Goal: Transaction & Acquisition: Purchase product/service

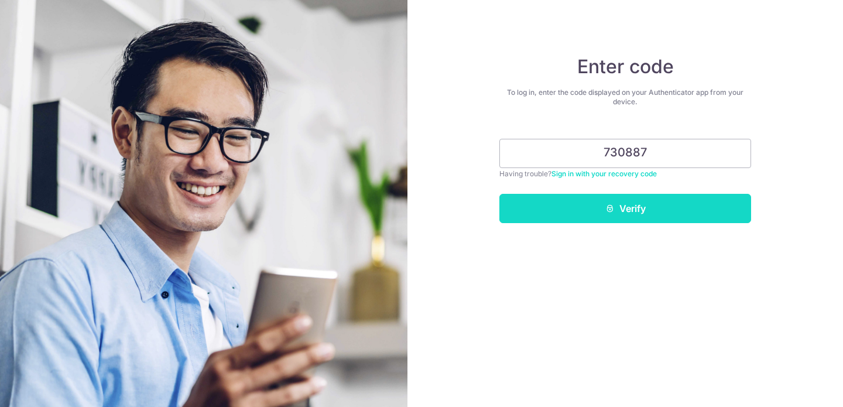
type input "730887"
click at [623, 214] on button "Verify" at bounding box center [625, 208] width 252 height 29
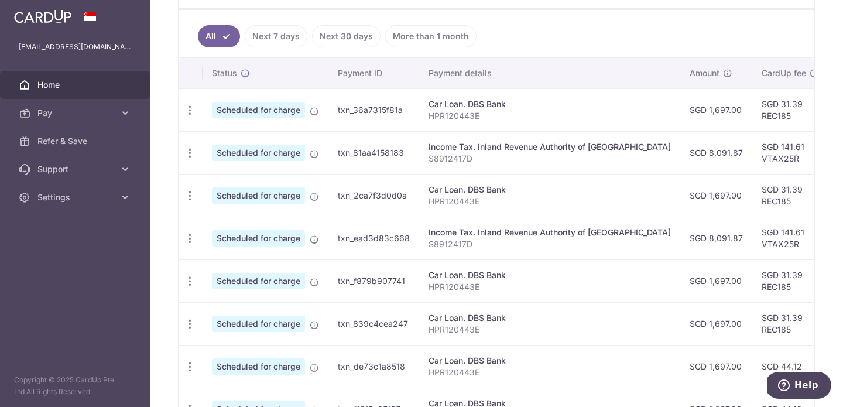
scroll to position [124, 0]
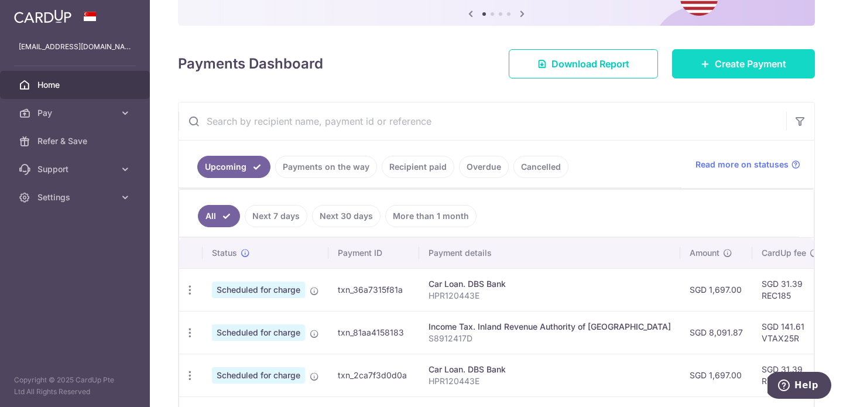
click at [757, 61] on span "Create Payment" at bounding box center [750, 64] width 71 height 14
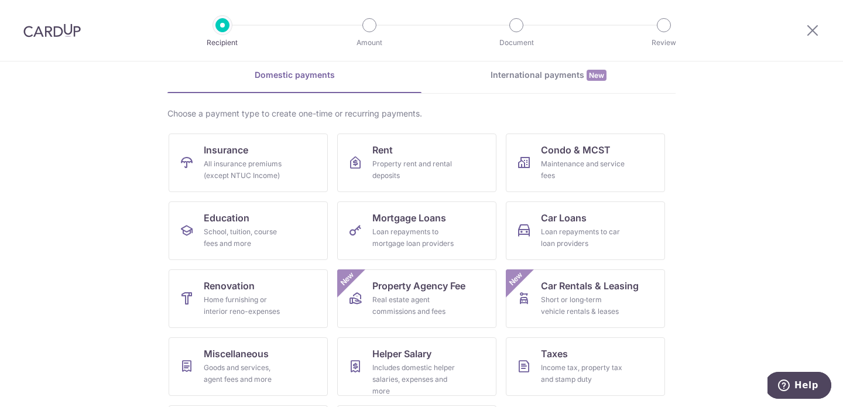
scroll to position [117, 0]
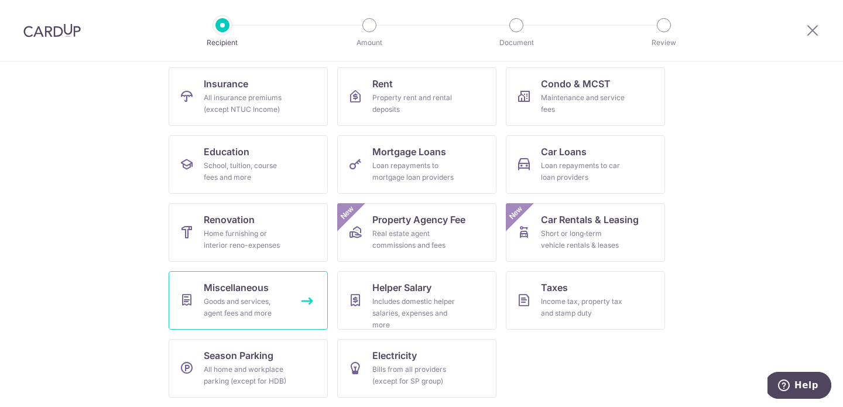
click at [269, 294] on link "Miscellaneous Goods and services, agent fees and more" at bounding box center [248, 300] width 159 height 59
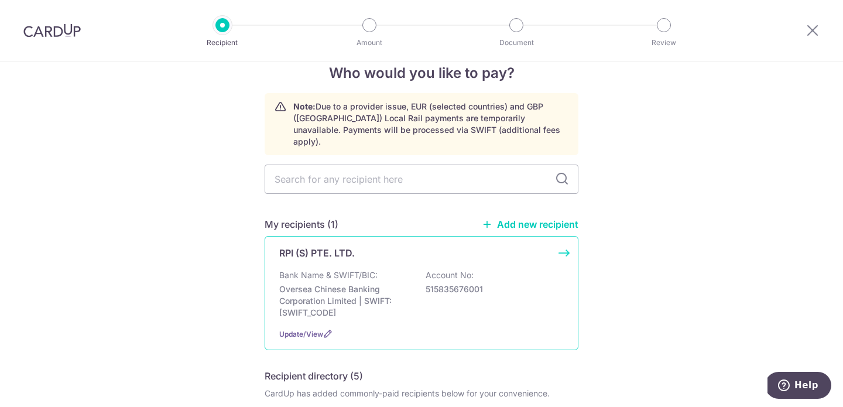
click at [383, 293] on p "Oversea Chinese Banking Corporation Limited | SWIFT: OCBCSGSGXXX" at bounding box center [344, 300] width 131 height 35
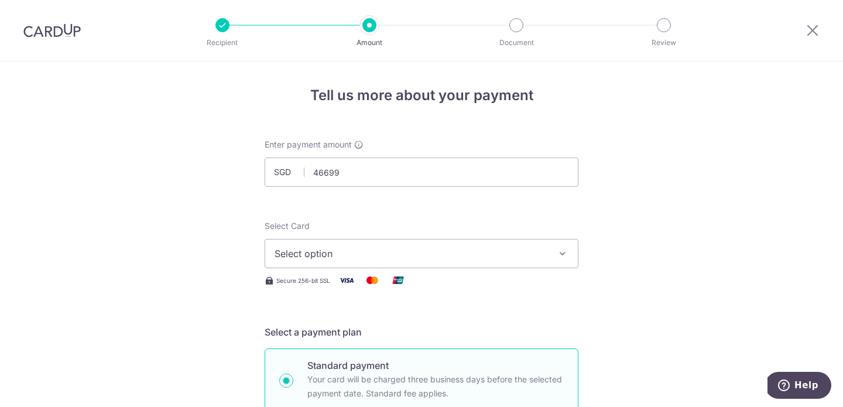
type input "46,699.00"
click at [441, 181] on input "46,699.00" at bounding box center [422, 171] width 314 height 29
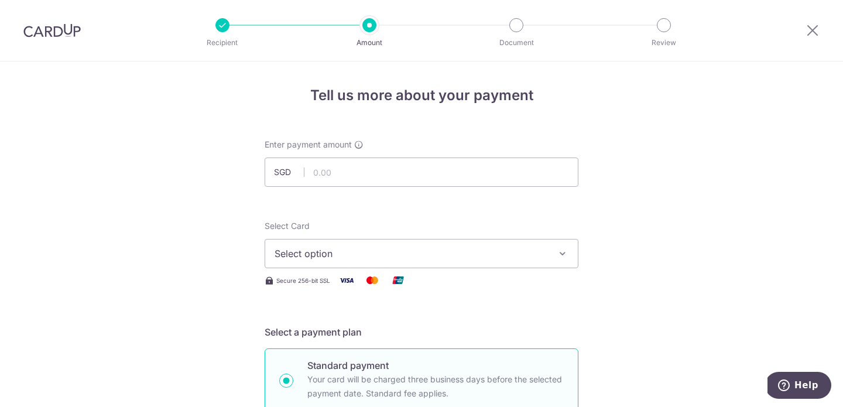
click at [65, 40] on div at bounding box center [52, 30] width 104 height 61
click at [68, 27] on img at bounding box center [51, 30] width 57 height 14
click at [388, 176] on input "text" at bounding box center [422, 171] width 314 height 29
type input "4,669.56"
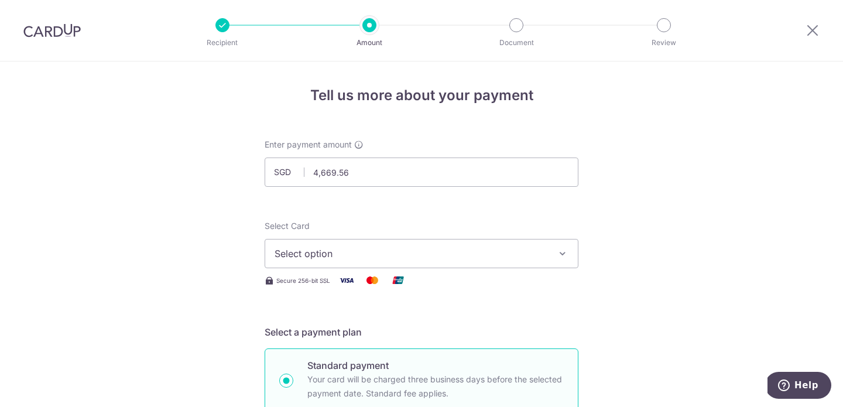
click at [512, 254] on span "Select option" at bounding box center [410, 253] width 273 height 14
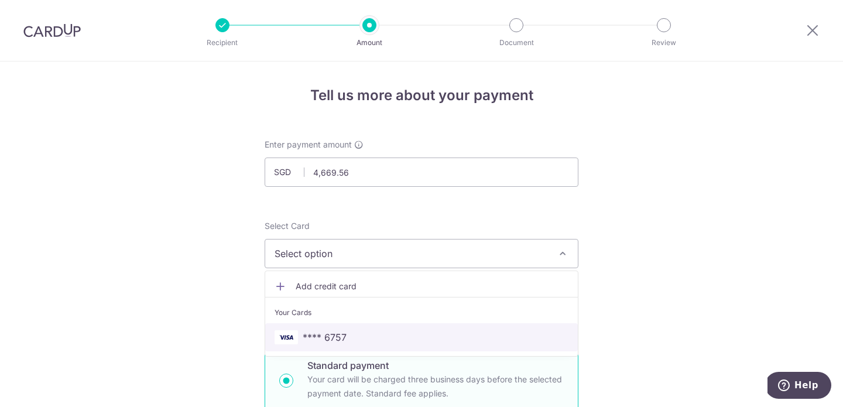
click at [437, 334] on span "**** 6757" at bounding box center [421, 337] width 294 height 14
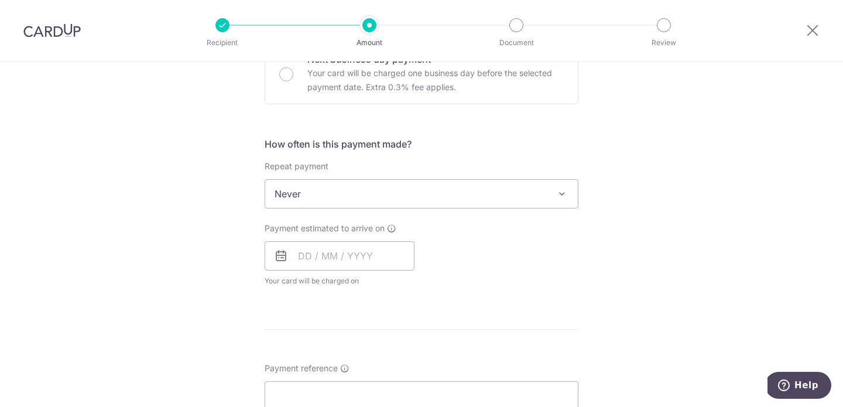
scroll to position [395, 0]
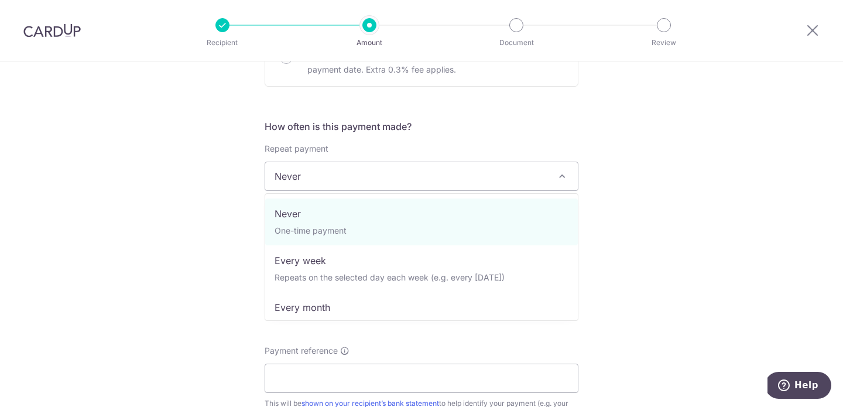
click at [482, 178] on span "Never" at bounding box center [421, 176] width 312 height 28
click at [643, 222] on div "Tell us more about your payment Enter payment amount SGD 4,669.56 4669.56 Selec…" at bounding box center [421, 195] width 843 height 1059
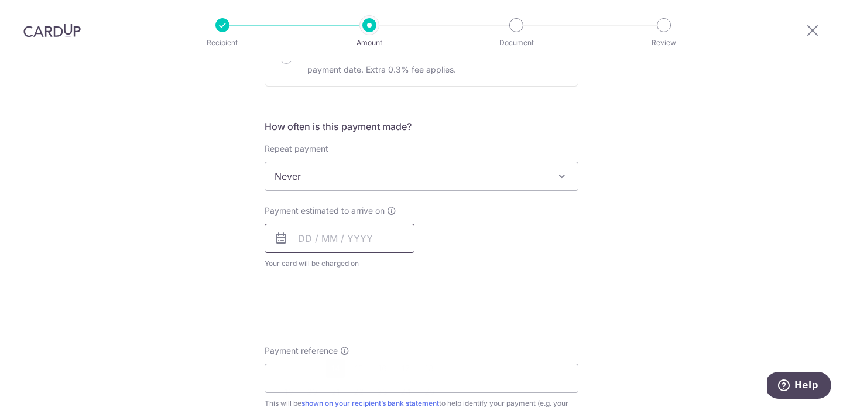
click at [294, 240] on input "text" at bounding box center [340, 238] width 150 height 29
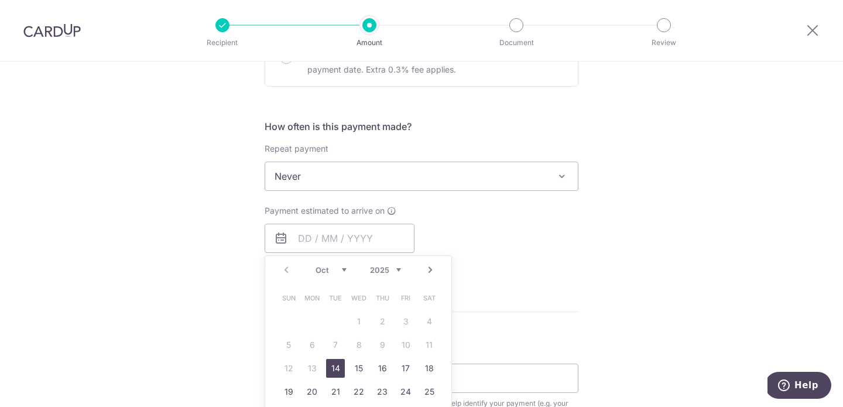
click at [502, 242] on div "Payment estimated to arrive on Prev Next Oct Nov Dec 2025 2026 2027 2028 2029 2…" at bounding box center [421, 237] width 328 height 64
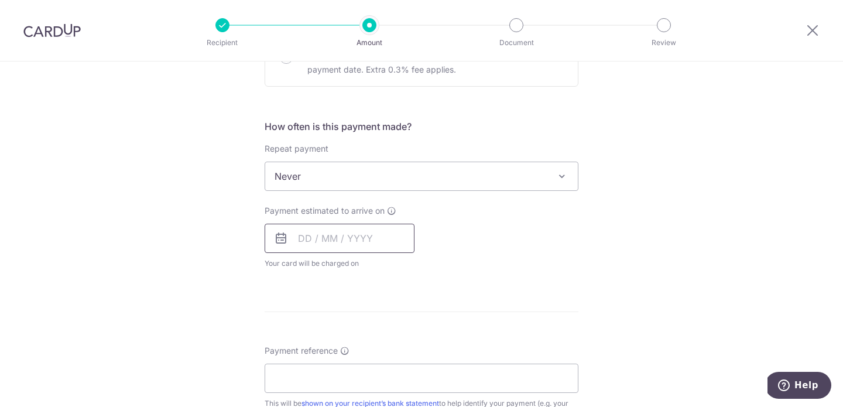
click at [300, 237] on input "text" at bounding box center [340, 238] width 150 height 29
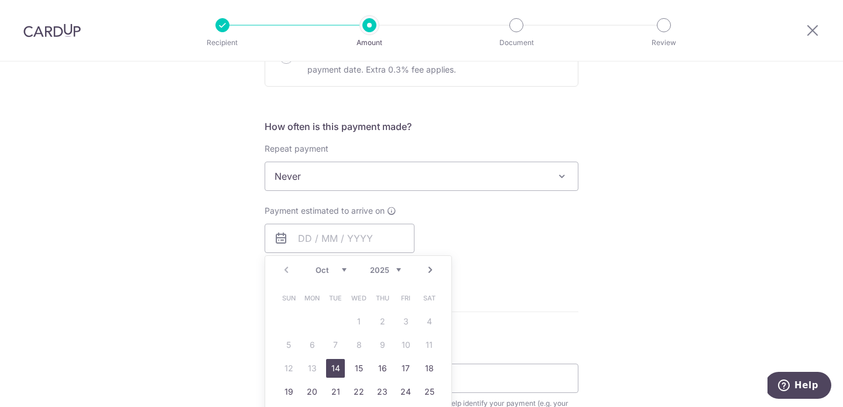
click at [331, 369] on link "14" at bounding box center [335, 368] width 19 height 19
type input "[DATE]"
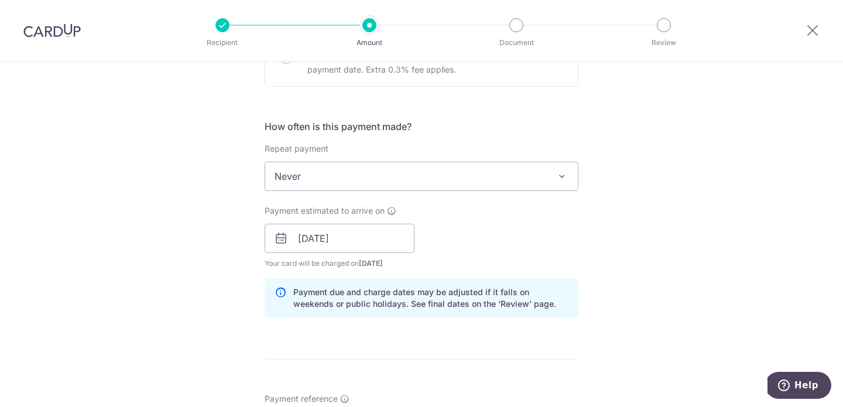
click at [493, 243] on div "Payment estimated to arrive on 14/10/2025 Prev Next Oct Nov Dec 2025 2026 2027 …" at bounding box center [421, 237] width 328 height 64
click at [356, 238] on input "[DATE]" at bounding box center [340, 238] width 150 height 29
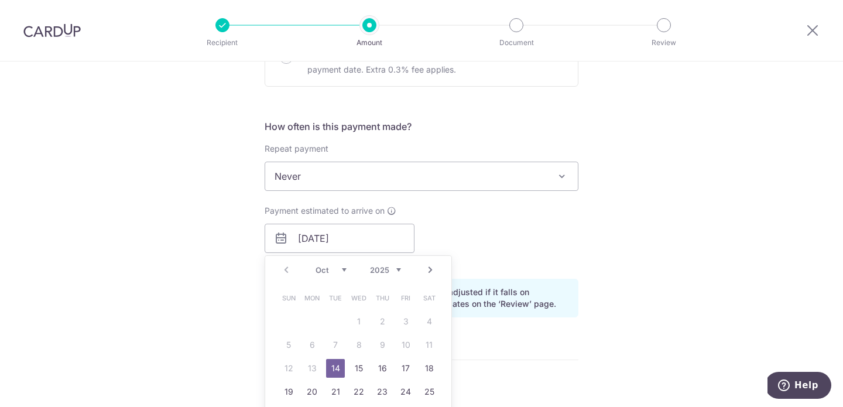
click at [513, 238] on div "Payment estimated to arrive on 14/10/2025 Prev Next Oct Nov Dec 2025 2026 2027 …" at bounding box center [421, 237] width 328 height 64
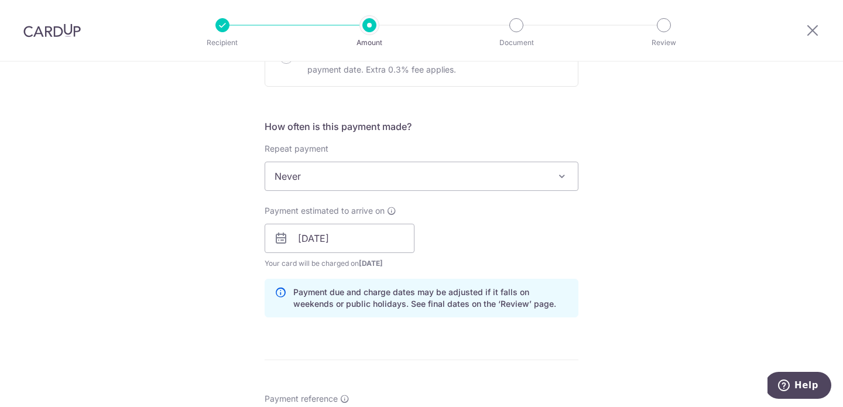
scroll to position [537, 0]
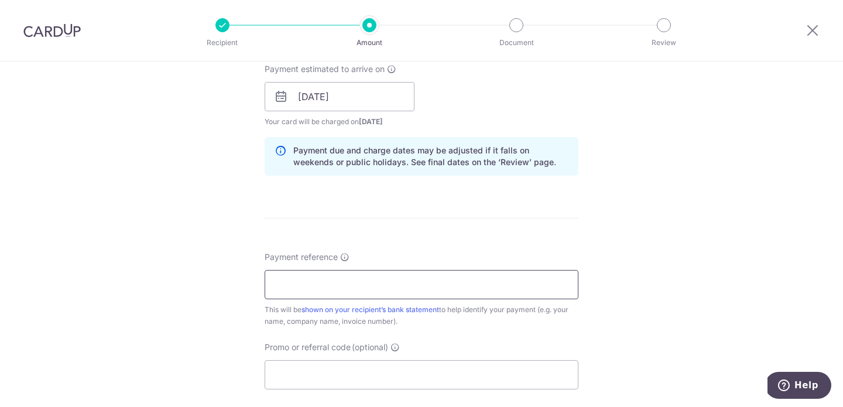
click at [511, 277] on input "Payment reference" at bounding box center [422, 284] width 314 height 29
type input "INV29858"
click at [683, 256] on div "Tell us more about your payment Enter payment amount SGD 4,669.56 4669.56 Selec…" at bounding box center [421, 78] width 843 height 1107
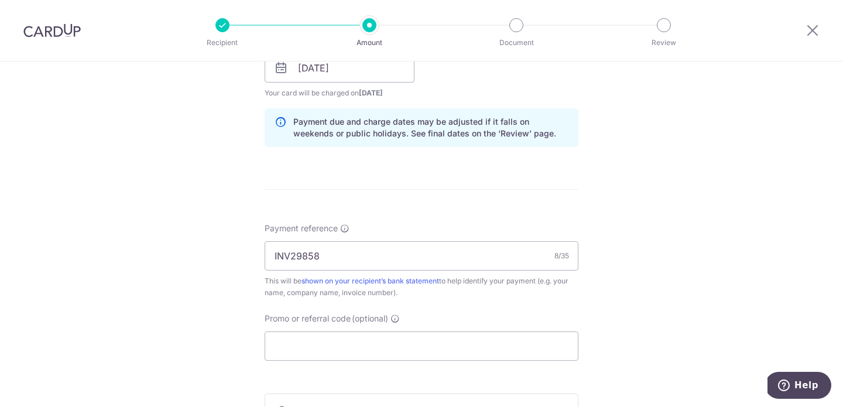
scroll to position [619, 0]
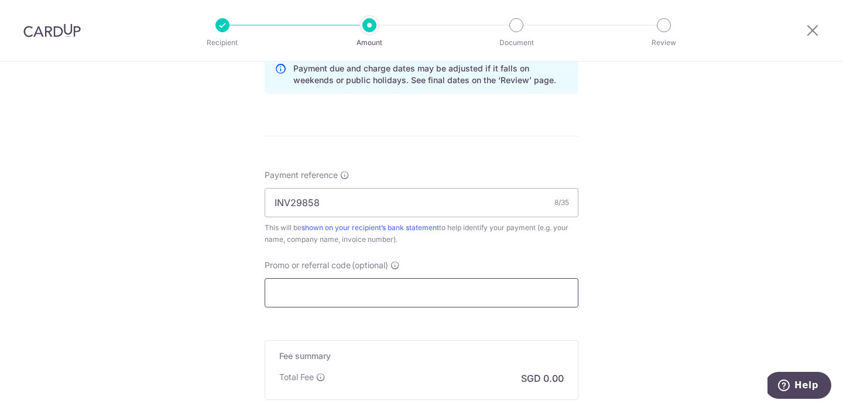
click at [495, 291] on input "Promo or referral code (optional)" at bounding box center [422, 292] width 314 height 29
paste input "REC185"
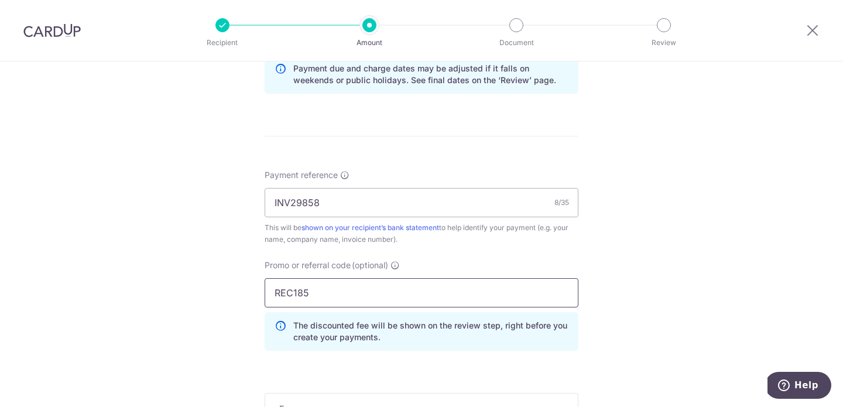
type input "REC185"
click at [655, 287] on div "Tell us more about your payment Enter payment amount SGD 4,669.56 4669.56 Selec…" at bounding box center [421, 22] width 843 height 1159
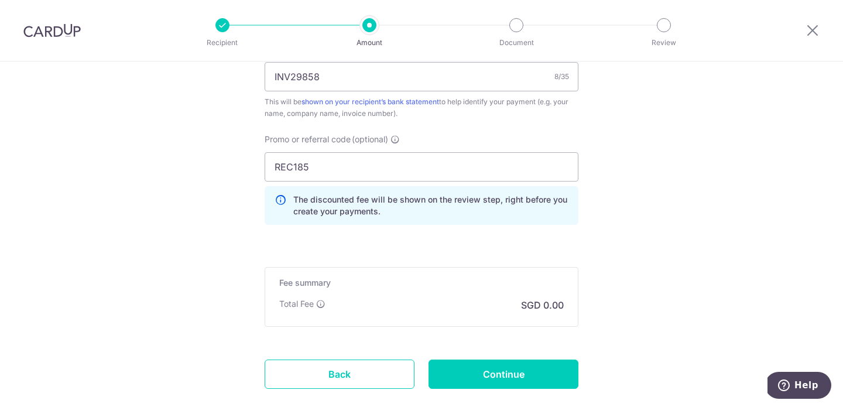
scroll to position [814, 0]
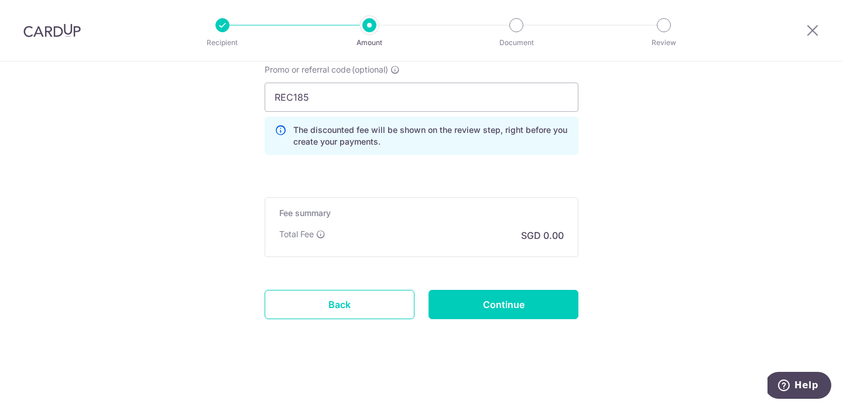
click at [543, 299] on input "Continue" at bounding box center [503, 304] width 150 height 29
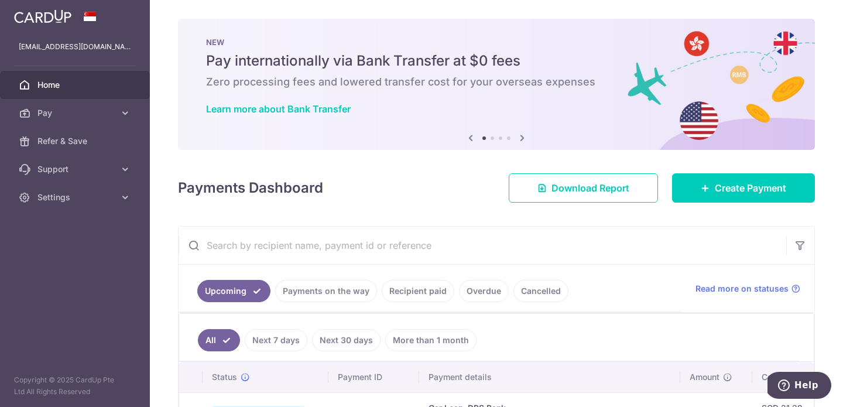
click at [521, 136] on icon at bounding box center [522, 137] width 14 height 15
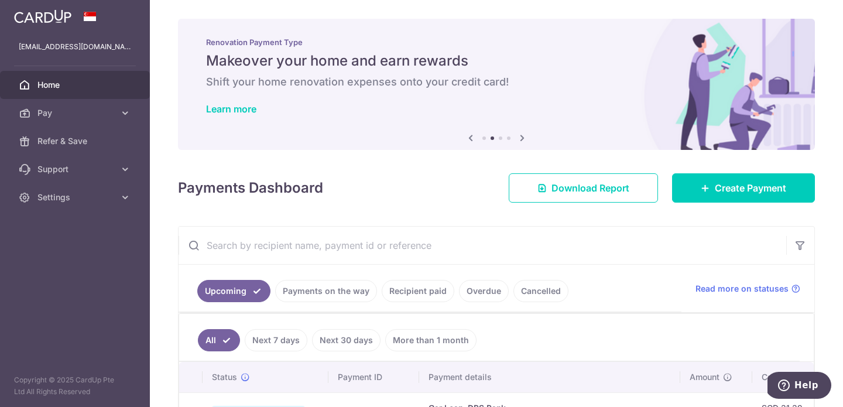
click at [521, 136] on icon at bounding box center [522, 137] width 14 height 15
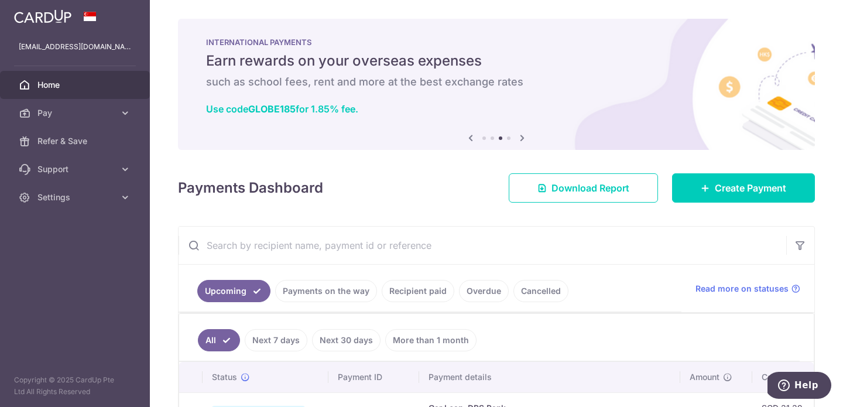
click at [521, 136] on icon at bounding box center [522, 137] width 14 height 15
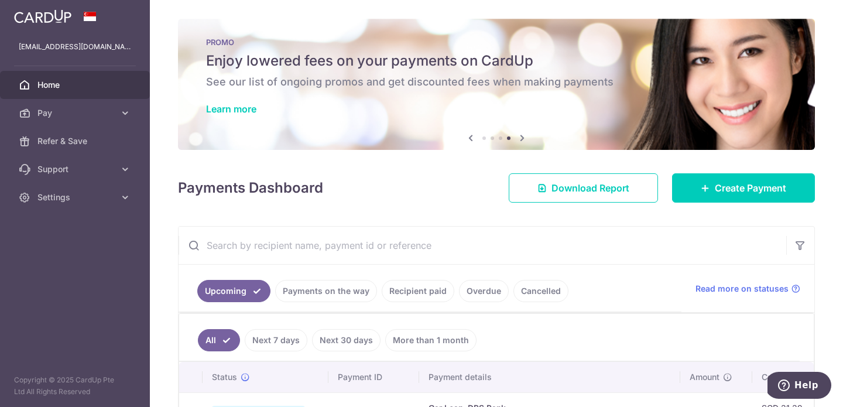
click at [521, 136] on icon at bounding box center [522, 137] width 14 height 15
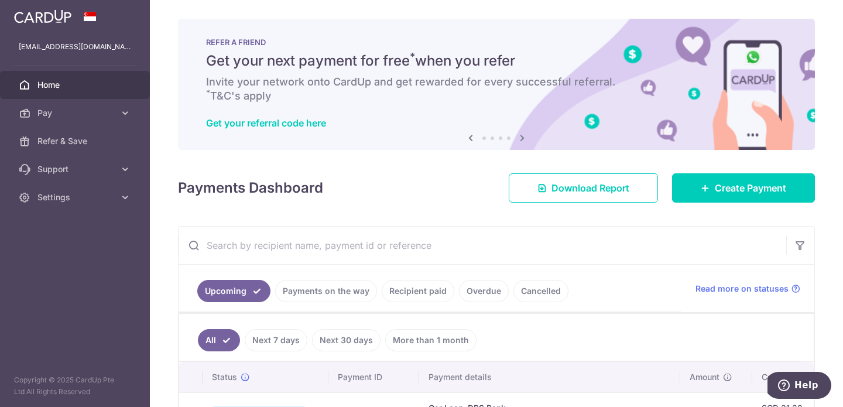
click at [465, 138] on icon at bounding box center [470, 137] width 14 height 15
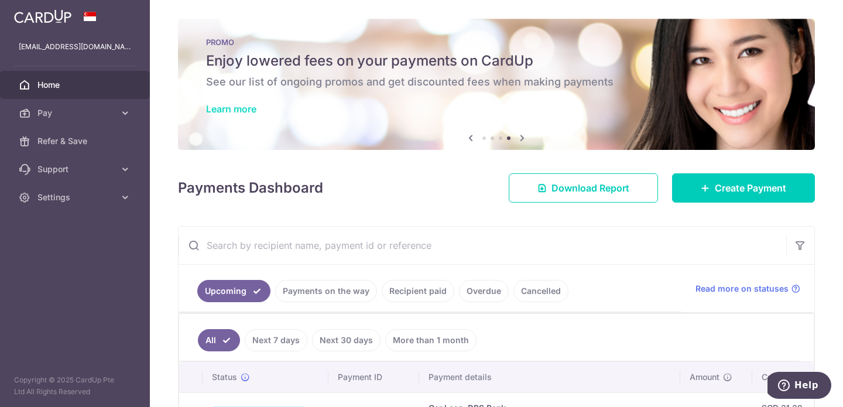
click at [239, 111] on link "Learn more" at bounding box center [231, 109] width 50 height 12
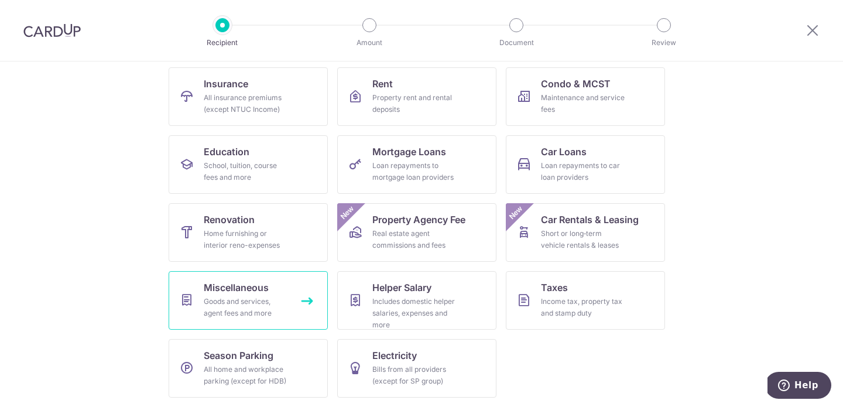
click at [251, 289] on span "Miscellaneous" at bounding box center [236, 287] width 65 height 14
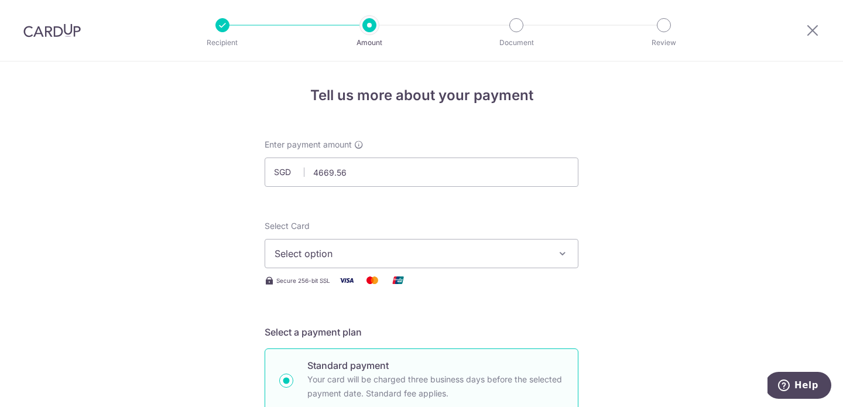
type input "4,669.56"
click at [503, 239] on button "Select option" at bounding box center [422, 253] width 314 height 29
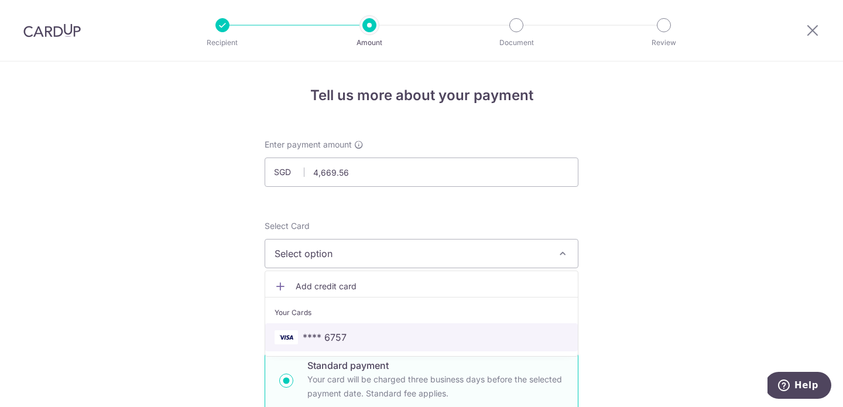
click at [440, 332] on span "**** 6757" at bounding box center [421, 337] width 294 height 14
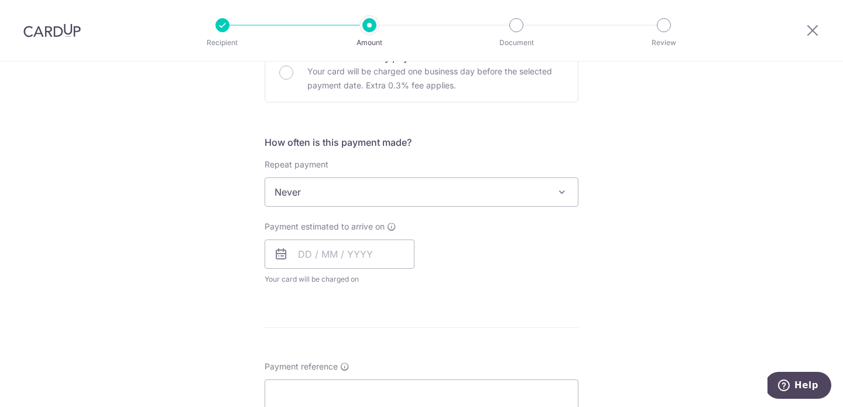
scroll to position [381, 0]
click at [346, 250] on input "text" at bounding box center [340, 252] width 150 height 29
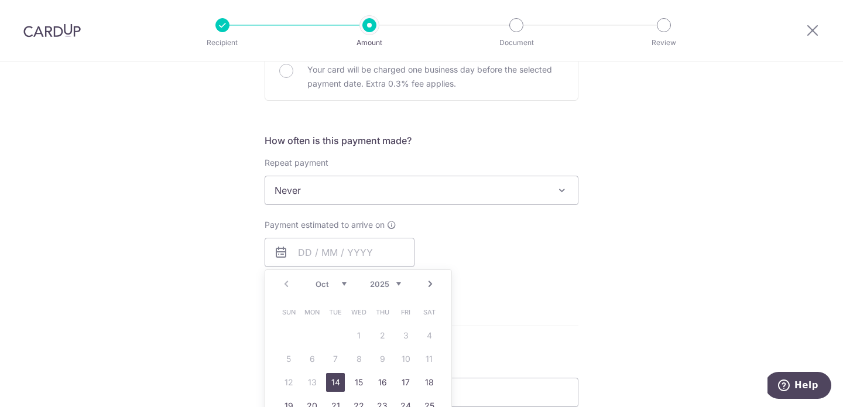
click at [332, 373] on link "14" at bounding box center [335, 382] width 19 height 19
type input "[DATE]"
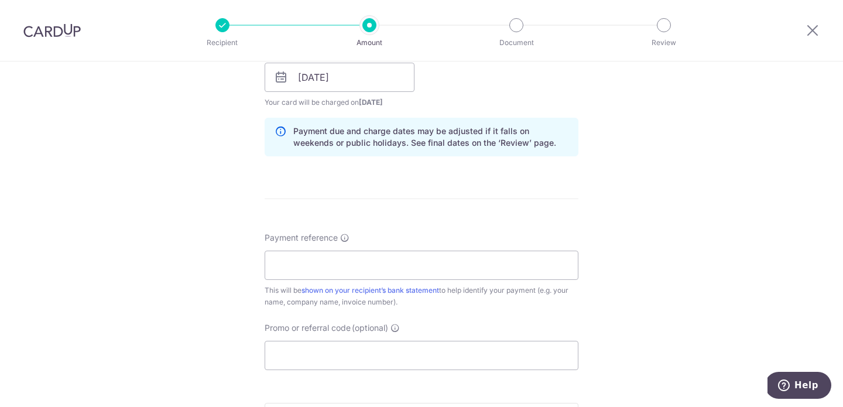
scroll to position [628, 0]
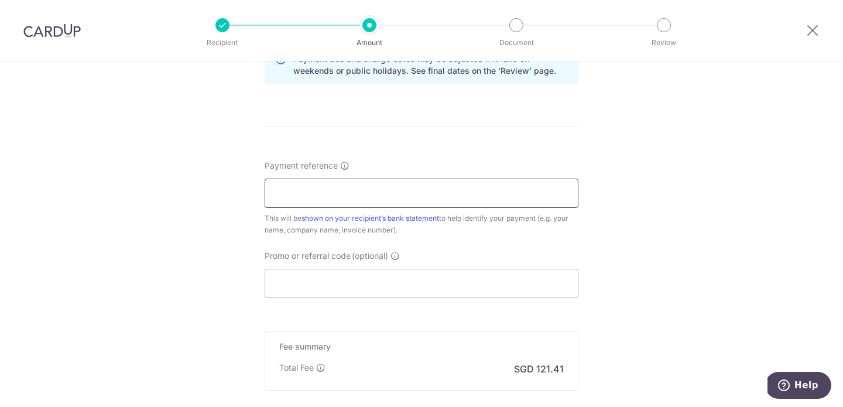
click at [503, 197] on input "Payment reference" at bounding box center [422, 192] width 314 height 29
type input "INV29858"
click at [363, 289] on input "Promo or referral code (optional)" at bounding box center [422, 283] width 314 height 29
paste input "OFF225"
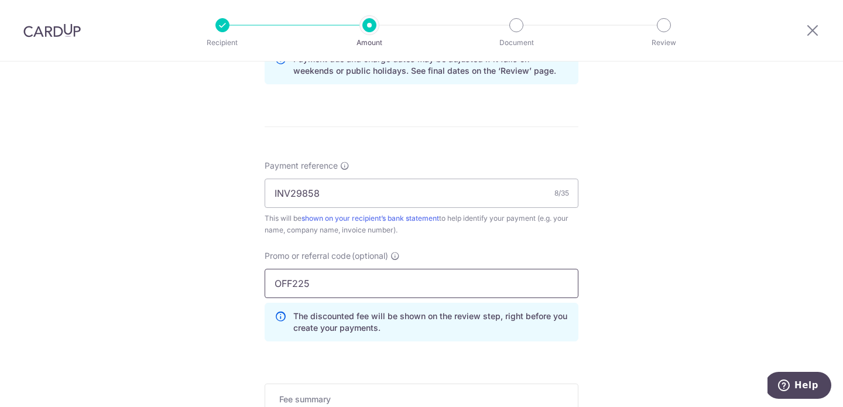
type input "OFF225"
click at [638, 204] on div "Tell us more about your payment Enter payment amount SGD 4,669.56 4669.56 Selec…" at bounding box center [421, 13] width 843 height 1159
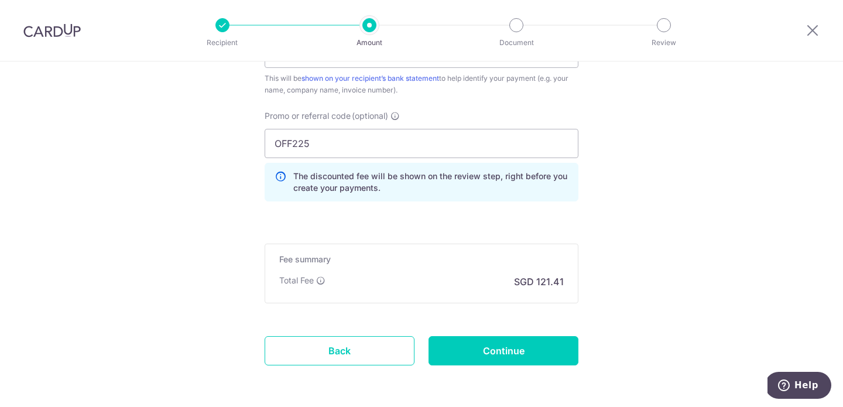
scroll to position [814, 0]
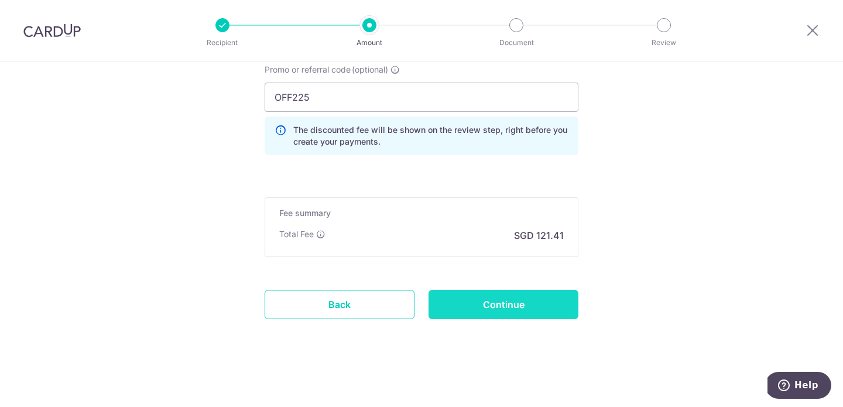
click at [493, 311] on input "Continue" at bounding box center [503, 304] width 150 height 29
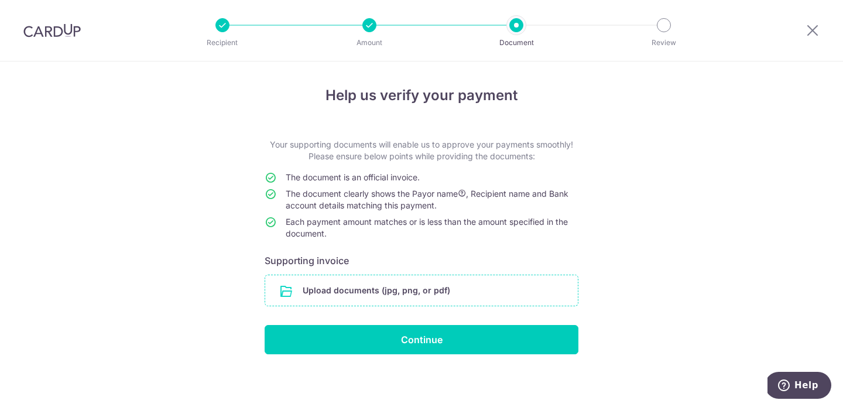
click at [476, 296] on input "file" at bounding box center [421, 290] width 312 height 30
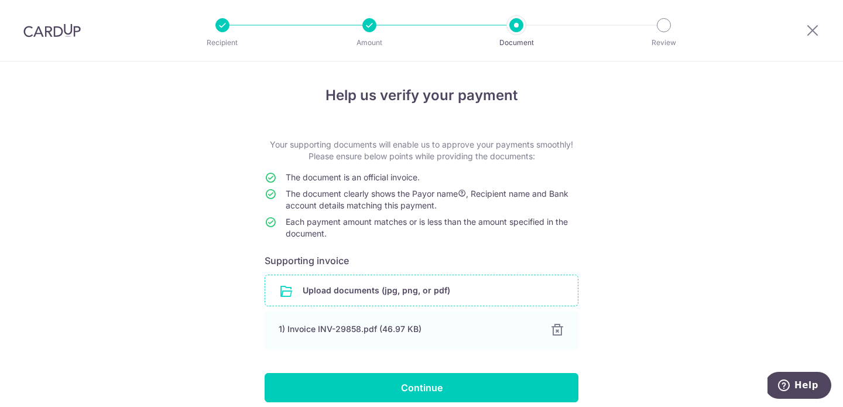
scroll to position [50, 0]
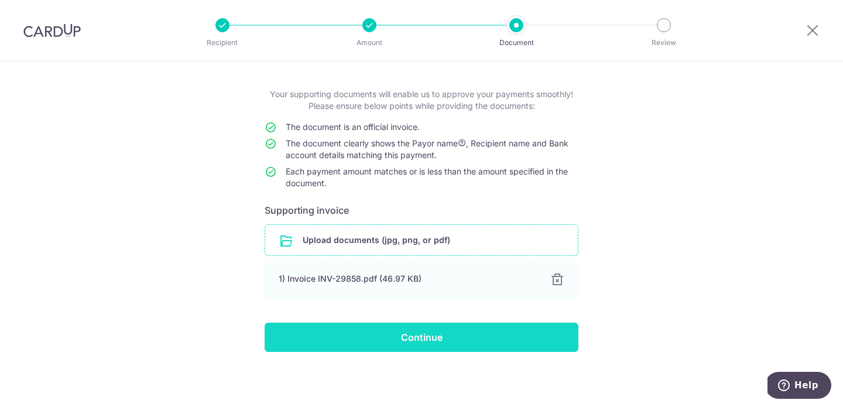
click at [421, 336] on input "Continue" at bounding box center [422, 336] width 314 height 29
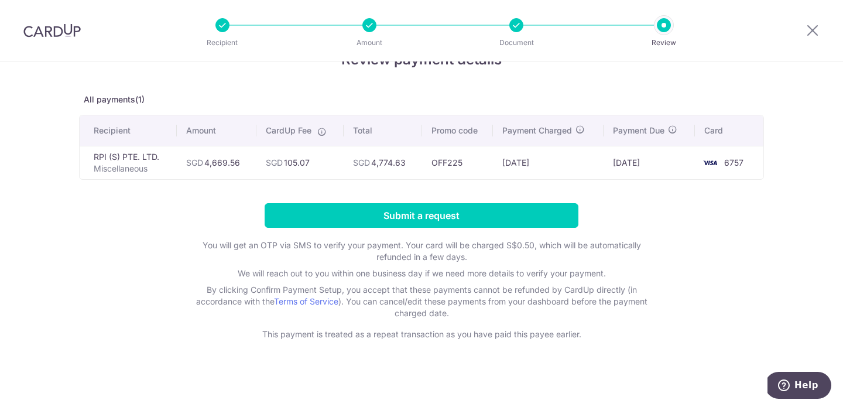
scroll to position [38, 0]
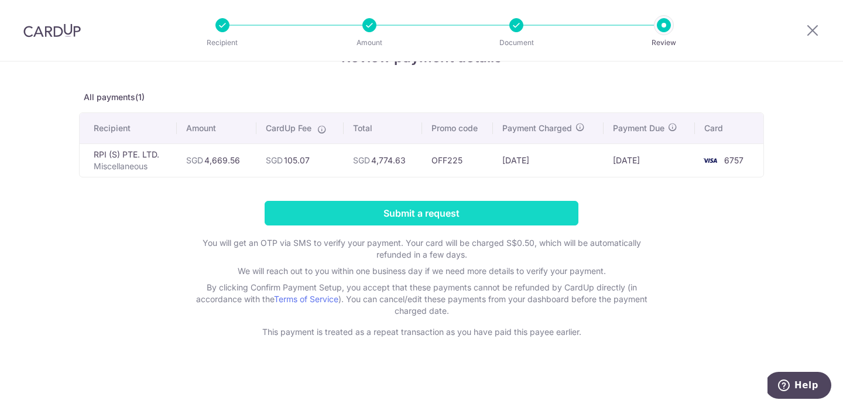
click at [521, 210] on input "Submit a request" at bounding box center [422, 213] width 314 height 25
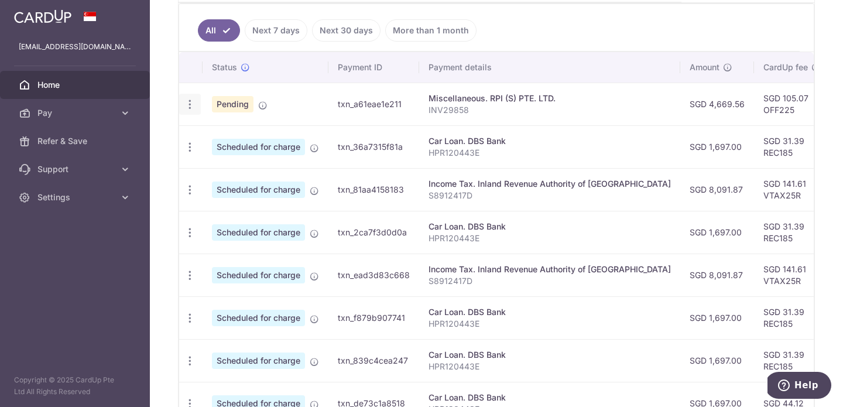
click at [187, 100] on icon "button" at bounding box center [190, 104] width 12 height 12
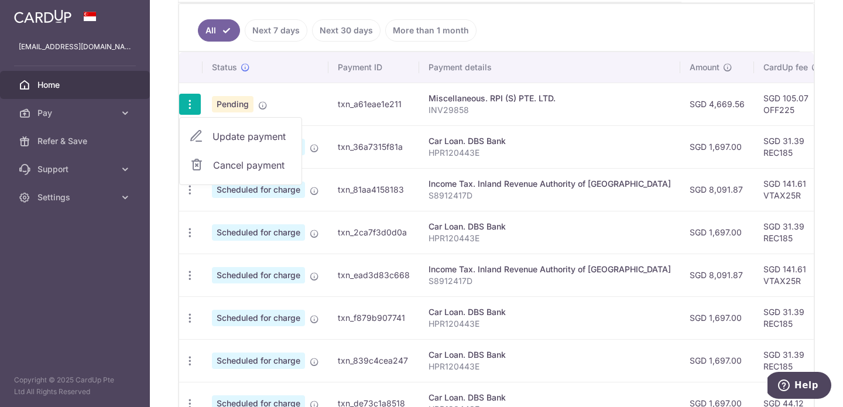
click at [243, 138] on span "Update payment" at bounding box center [252, 136] width 80 height 14
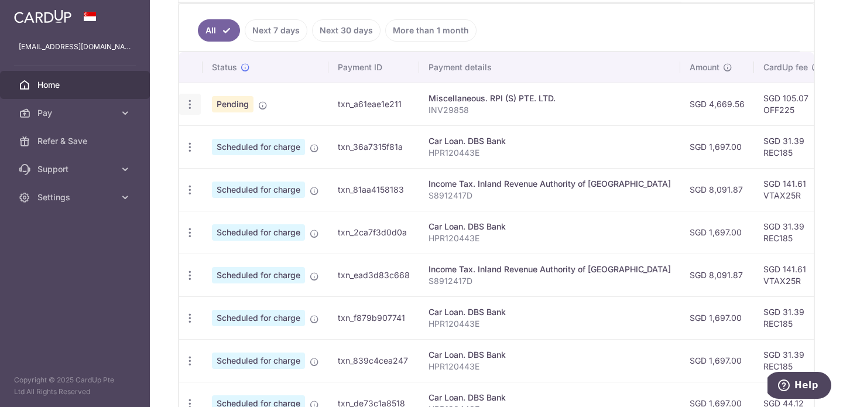
radio input "true"
type input "4,669.56"
type input "[DATE]"
type input "INV29858"
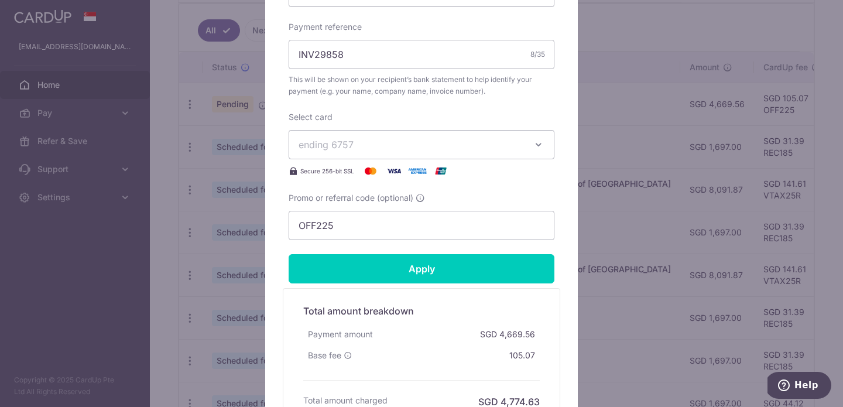
scroll to position [462, 0]
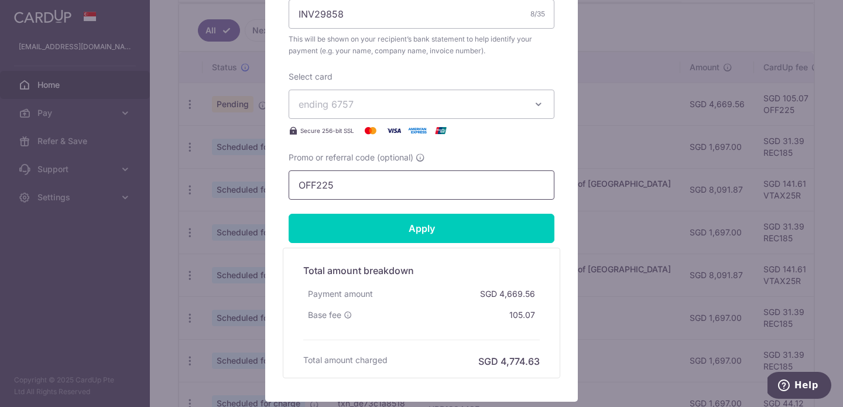
click at [373, 197] on input "OFF225" at bounding box center [421, 184] width 266 height 29
paste input "REC18"
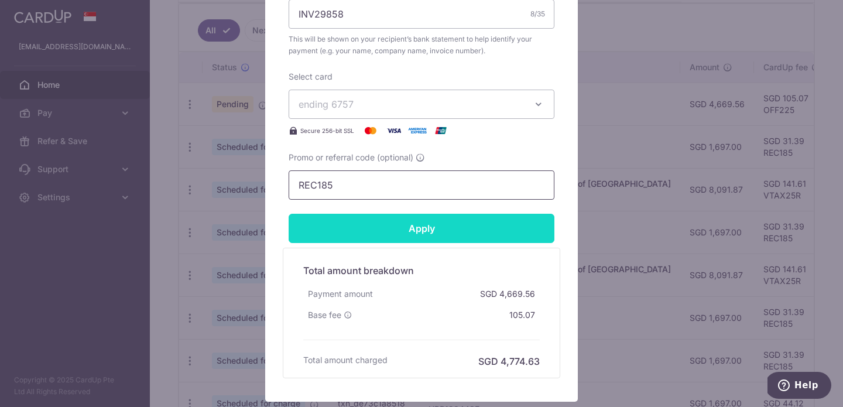
type input "REC185"
click at [380, 228] on input "Apply" at bounding box center [421, 228] width 266 height 29
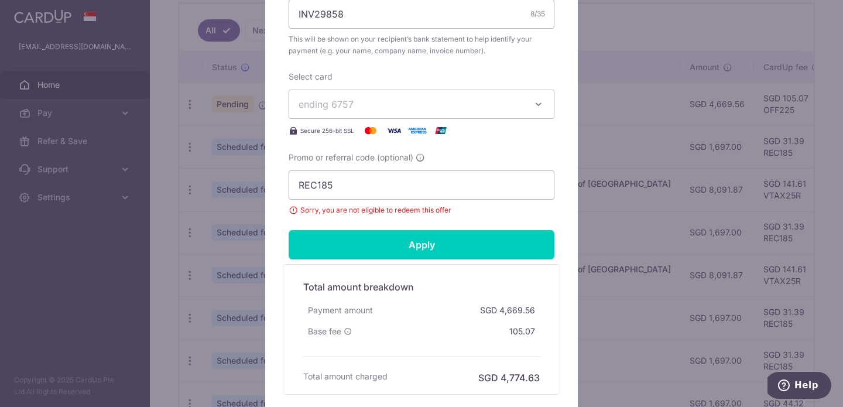
click at [671, 42] on div "Edit payment By clicking apply, you will make changes to all payments to RPI (S…" at bounding box center [421, 203] width 843 height 407
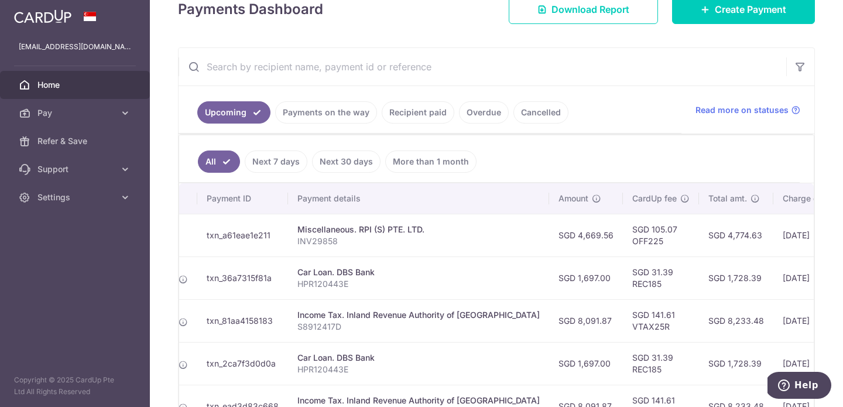
scroll to position [0, 139]
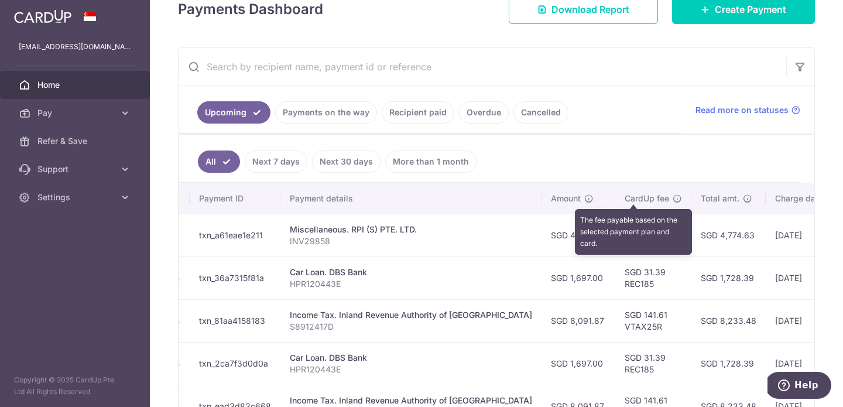
click at [672, 198] on icon at bounding box center [676, 198] width 9 height 9
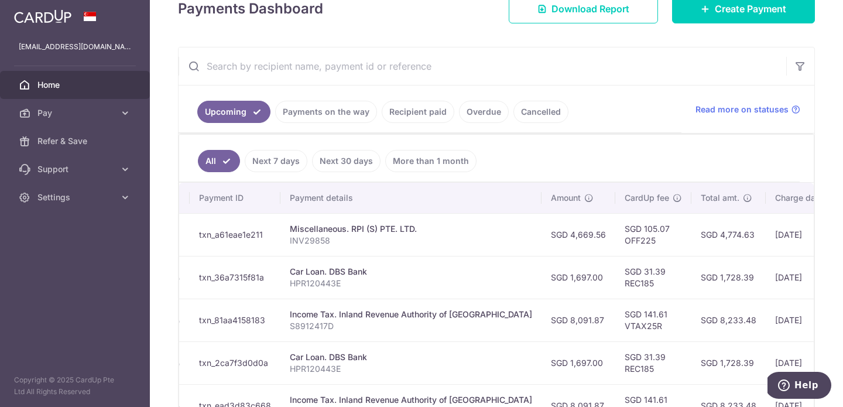
scroll to position [209, 0]
